Goal: Find specific page/section

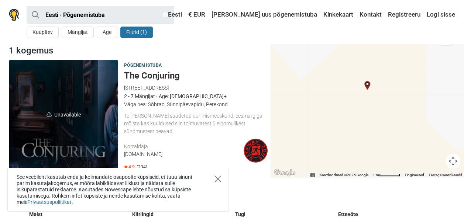
click at [217, 178] on icon "Close" at bounding box center [217, 179] width 7 height 7
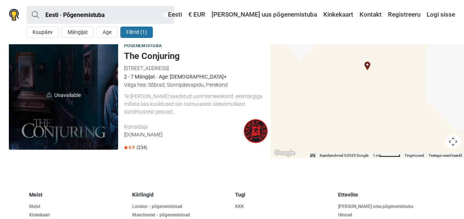
scroll to position [95, 0]
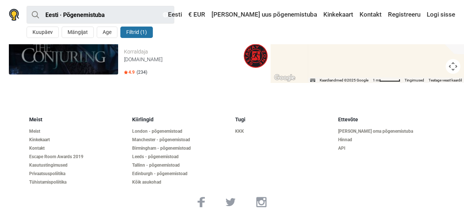
click at [140, 34] on button "Filtrid (1)" at bounding box center [136, 32] width 32 height 11
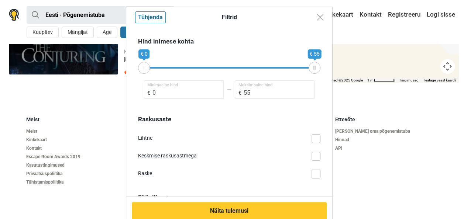
scroll to position [590, 0]
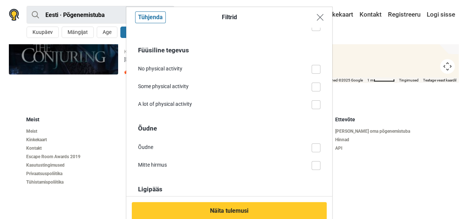
click at [317, 15] on img "Close modal" at bounding box center [319, 17] width 7 height 7
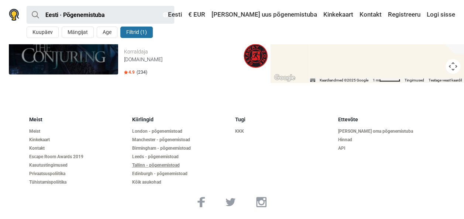
click at [166, 166] on link "Tallinn - põgenemistoad" at bounding box center [180, 166] width 97 height 6
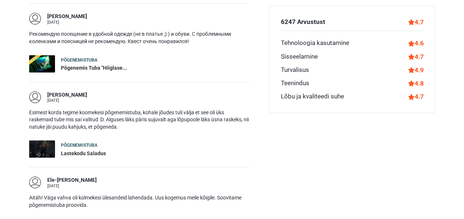
scroll to position [1057, 0]
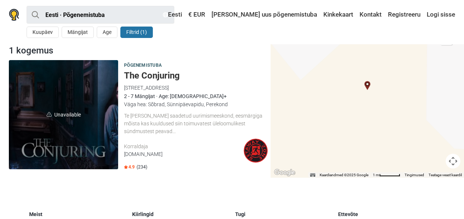
scroll to position [95, 0]
